Goal: Navigation & Orientation: Find specific page/section

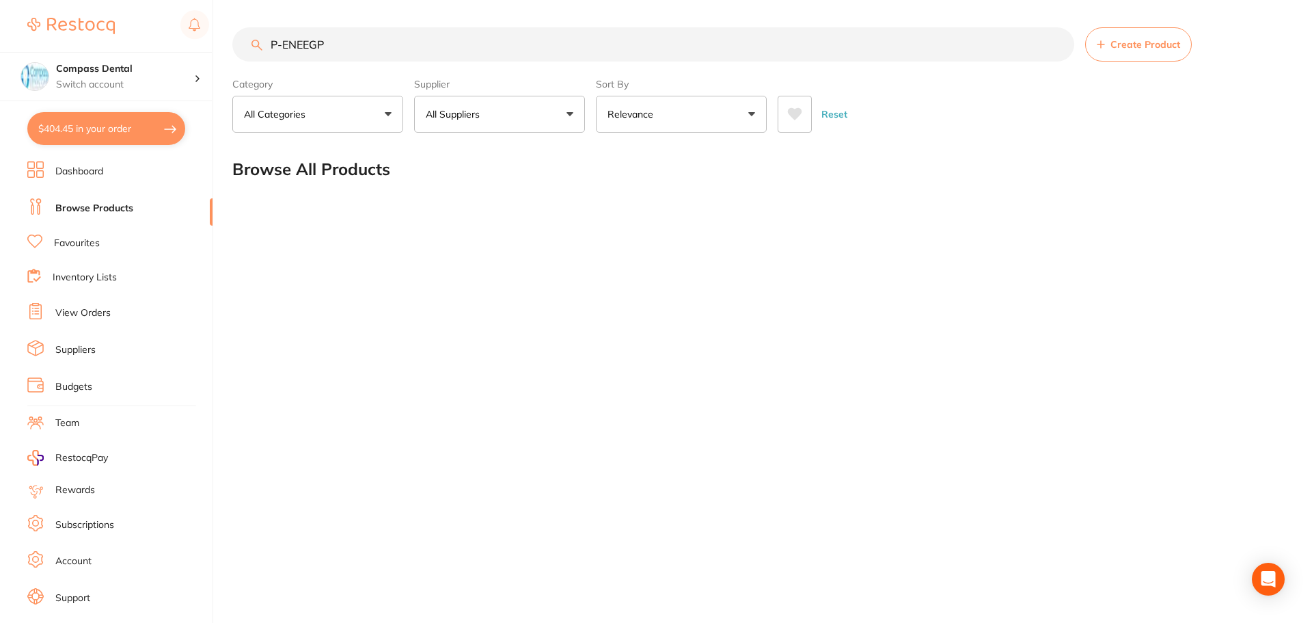
click at [66, 275] on link "Inventory Lists" at bounding box center [85, 278] width 64 height 14
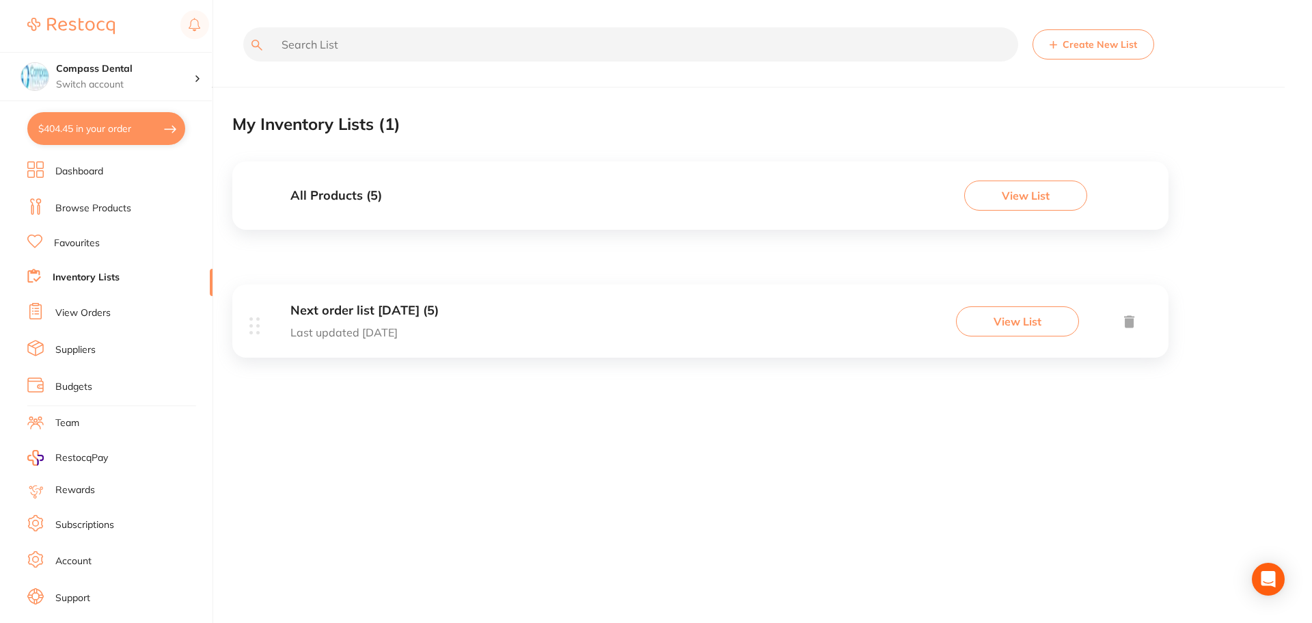
click at [351, 195] on h3 "All Products ( 5 )" at bounding box center [336, 196] width 92 height 14
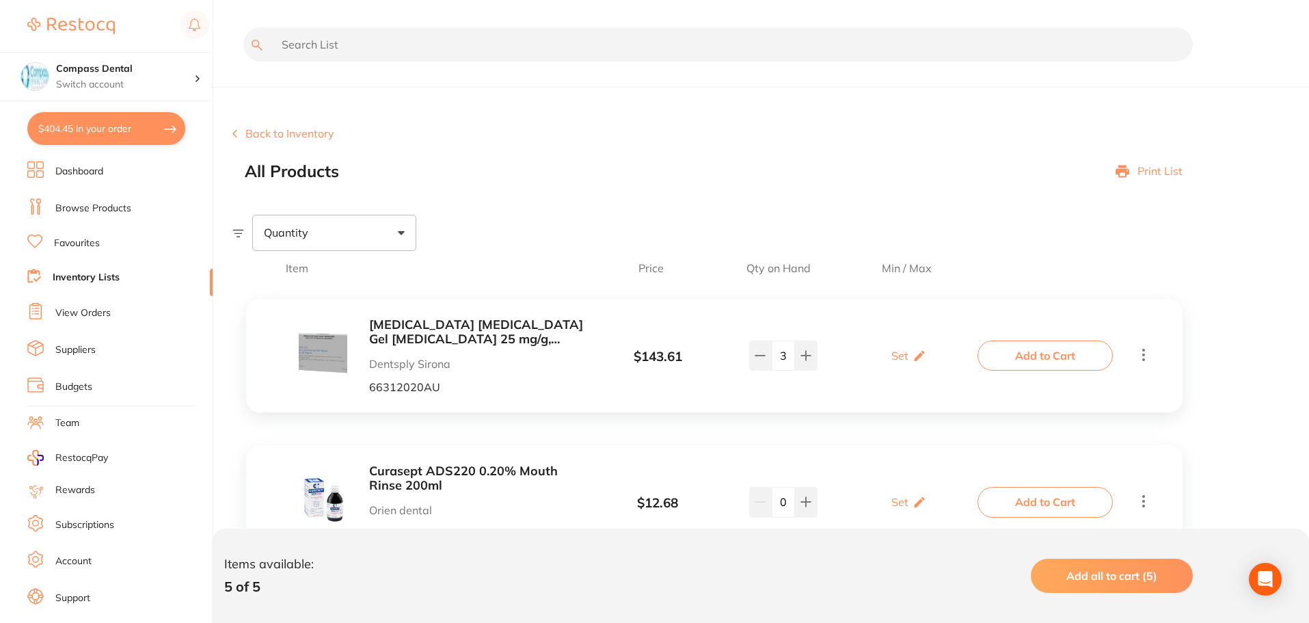
click at [66, 349] on link "Suppliers" at bounding box center [75, 350] width 40 height 14
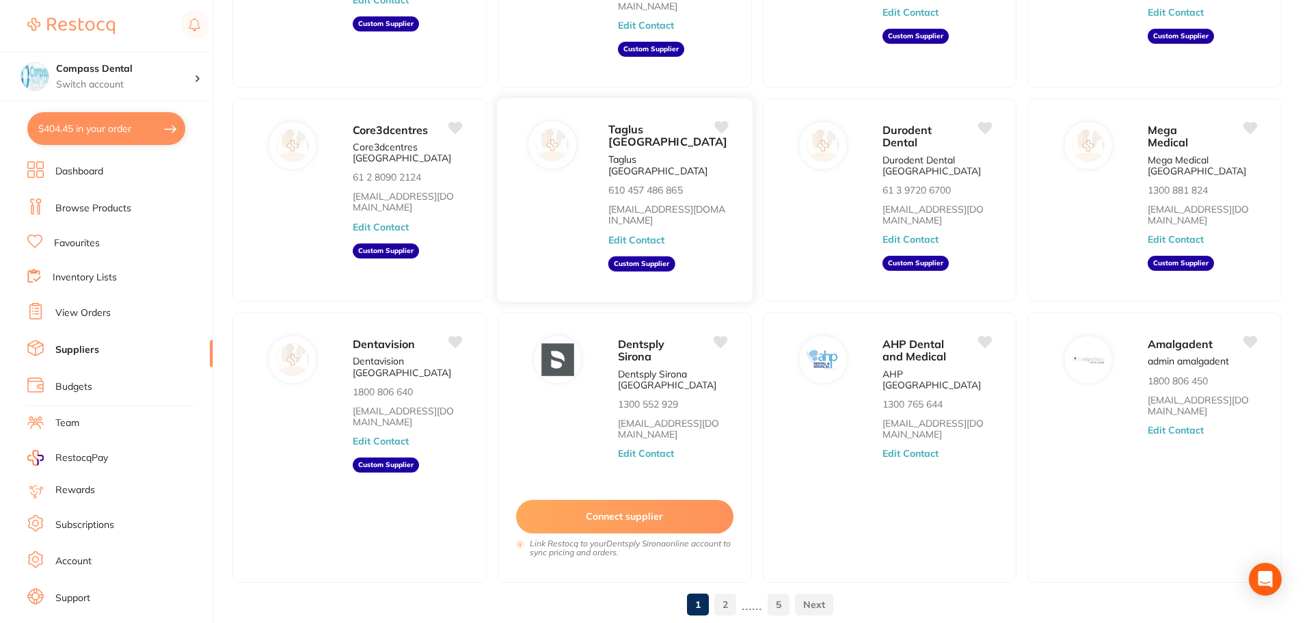
scroll to position [263, 0]
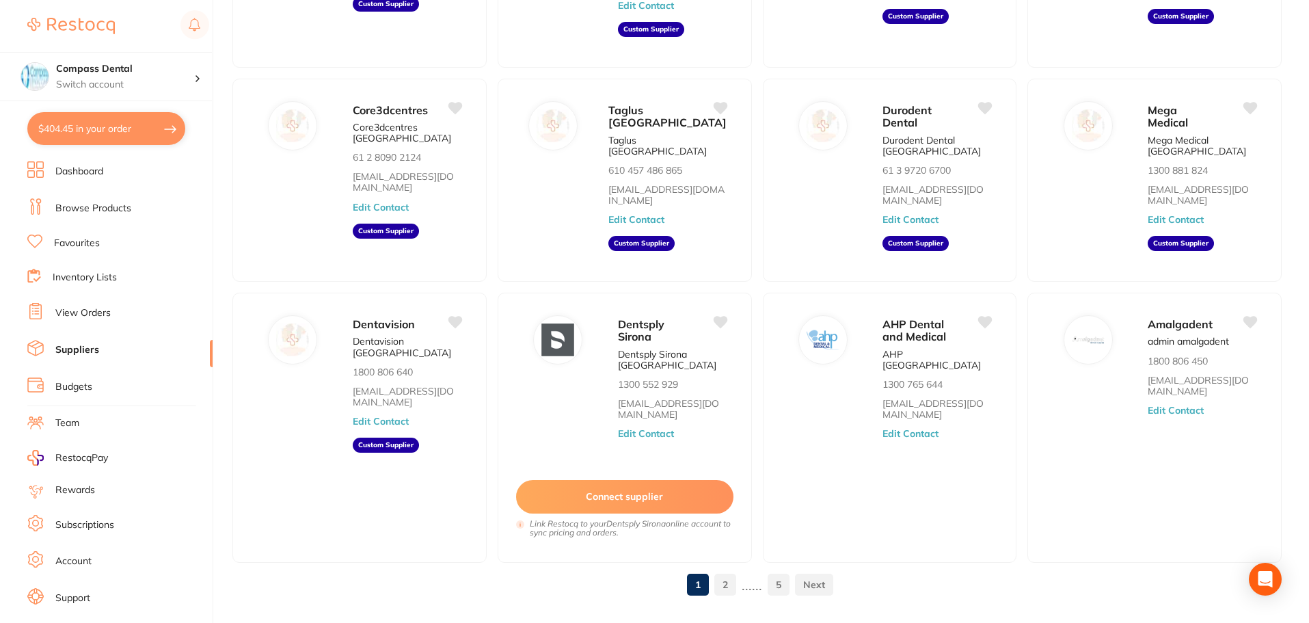
click at [722, 571] on link "2" at bounding box center [725, 584] width 22 height 27
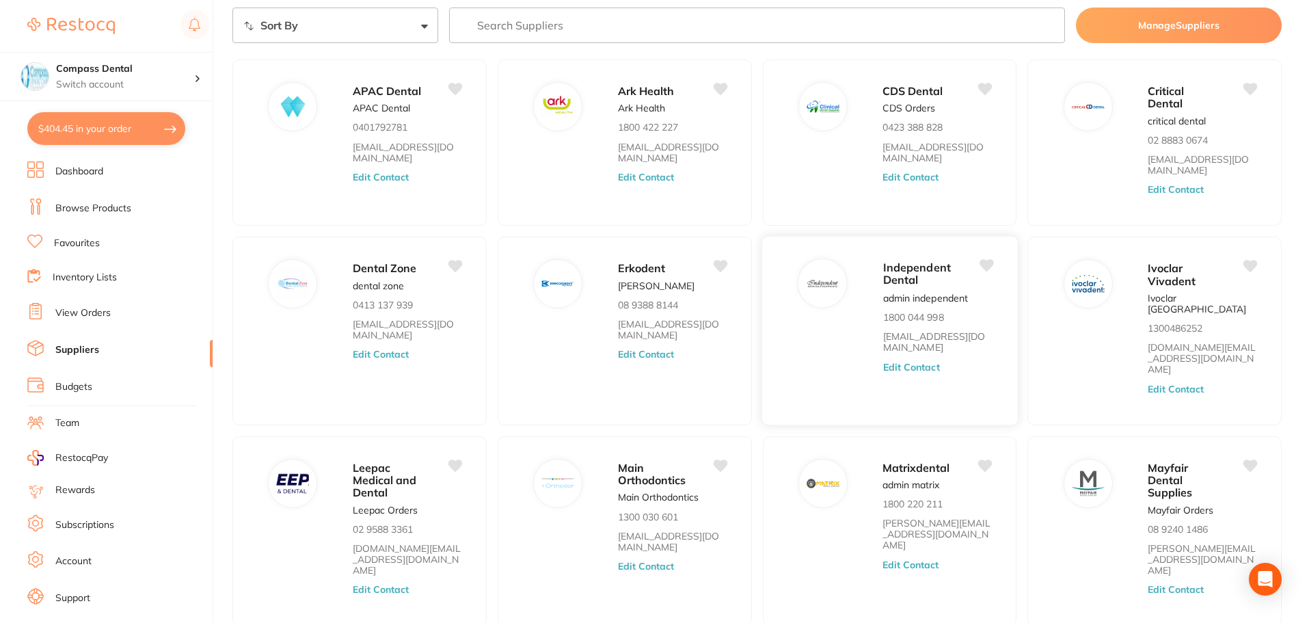
scroll to position [107, 0]
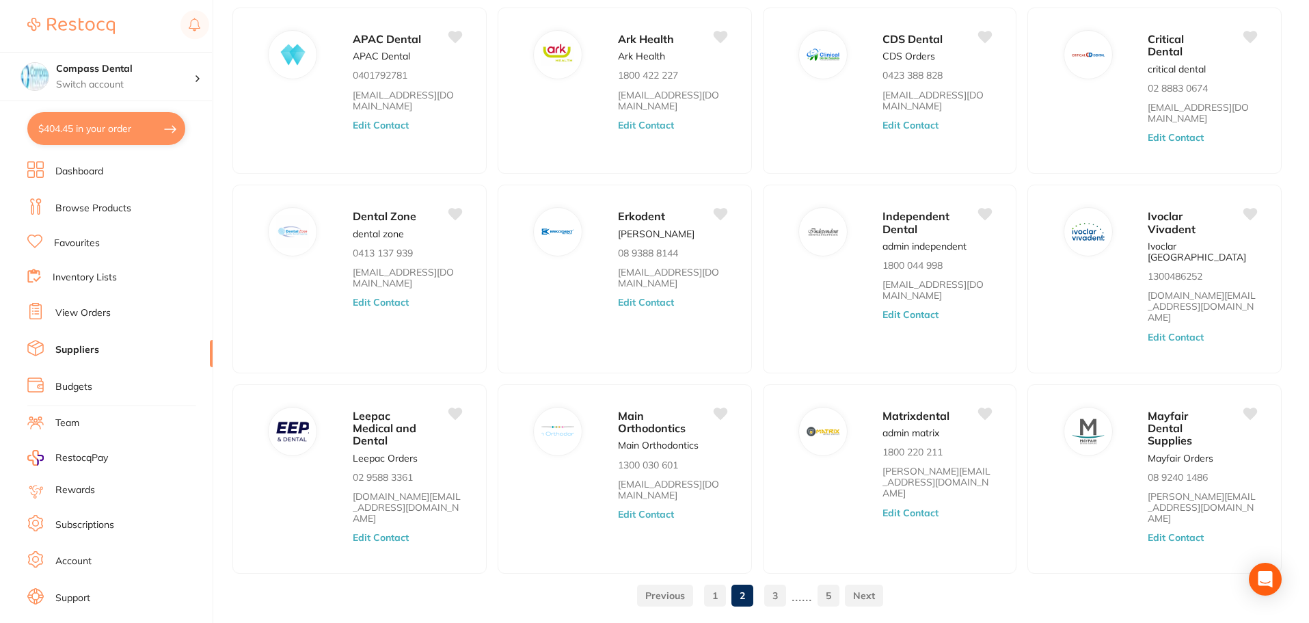
click at [786, 582] on link "3" at bounding box center [775, 595] width 22 height 27
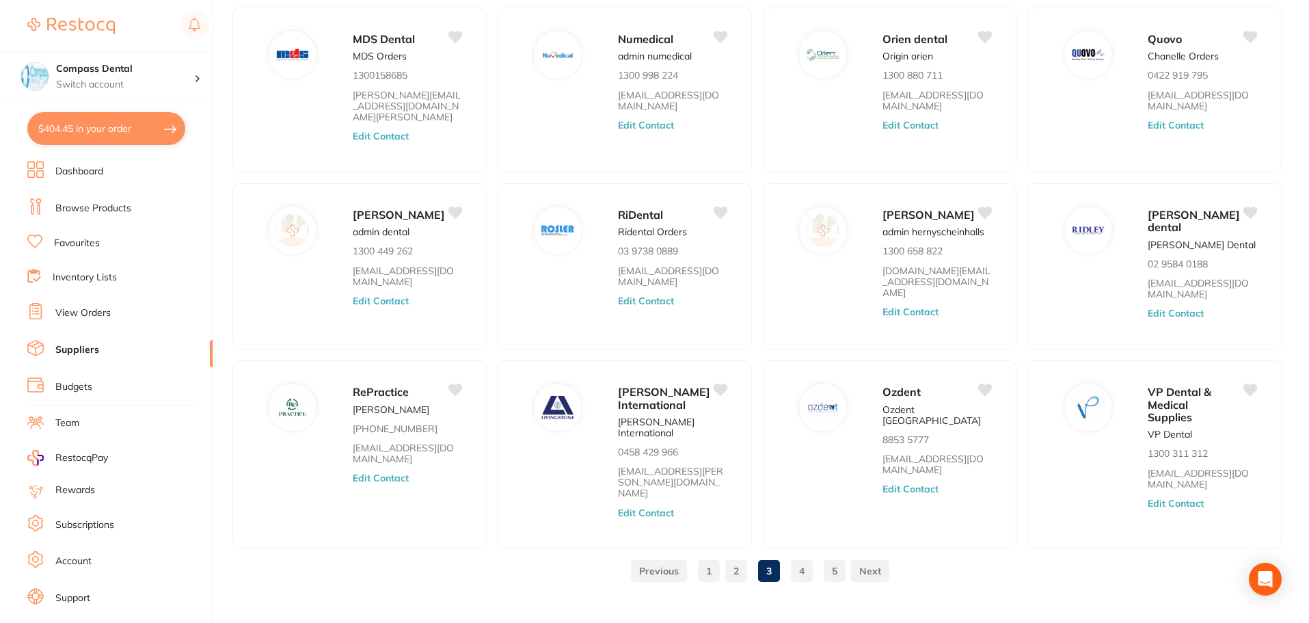
scroll to position [106, 0]
